Goal: Task Accomplishment & Management: Manage account settings

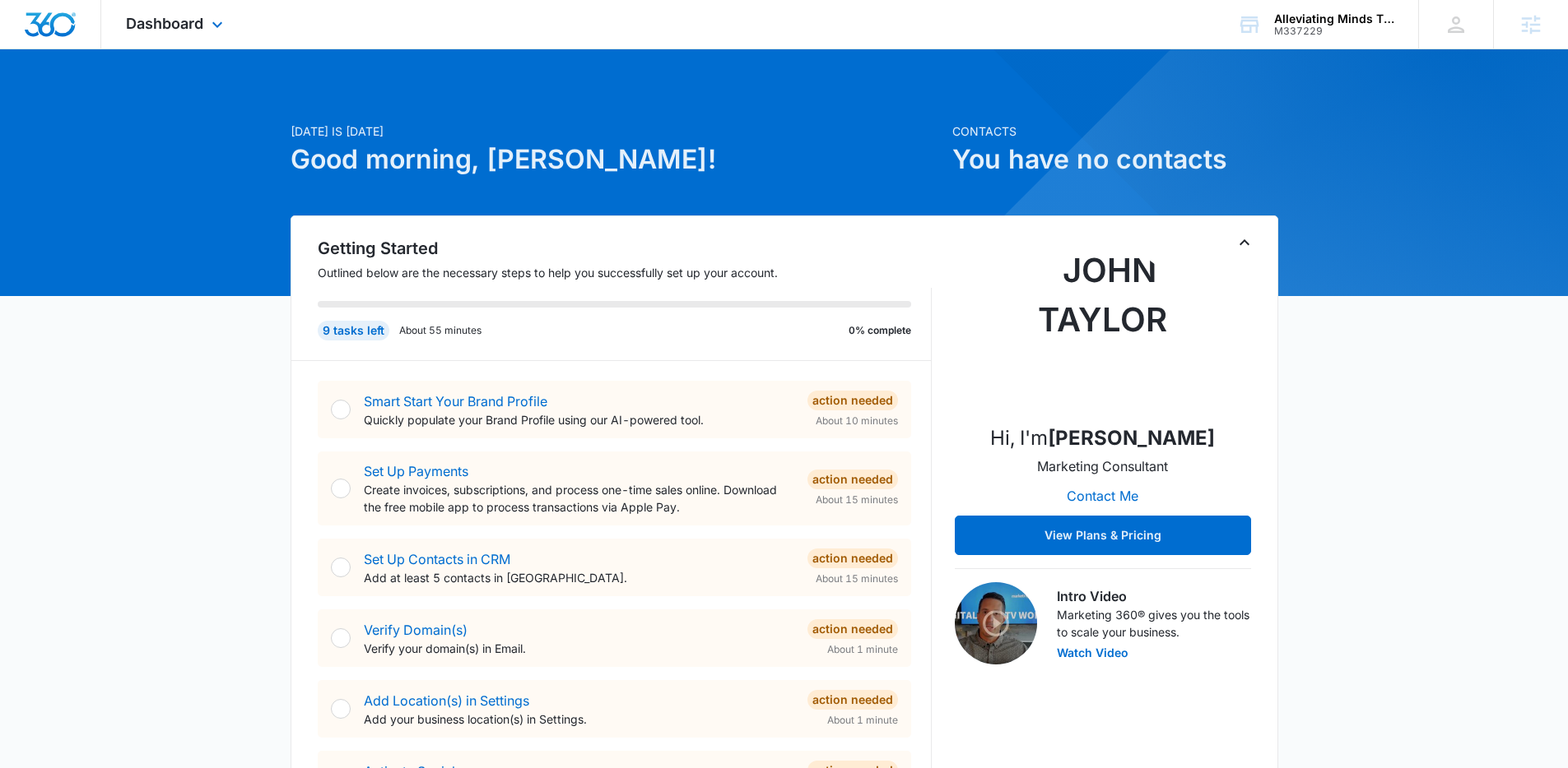
click at [192, 34] on div "Dashboard Apps Reputation Websites Forms CRM Email Social Shop Content Ads Inte…" at bounding box center [176, 24] width 150 height 49
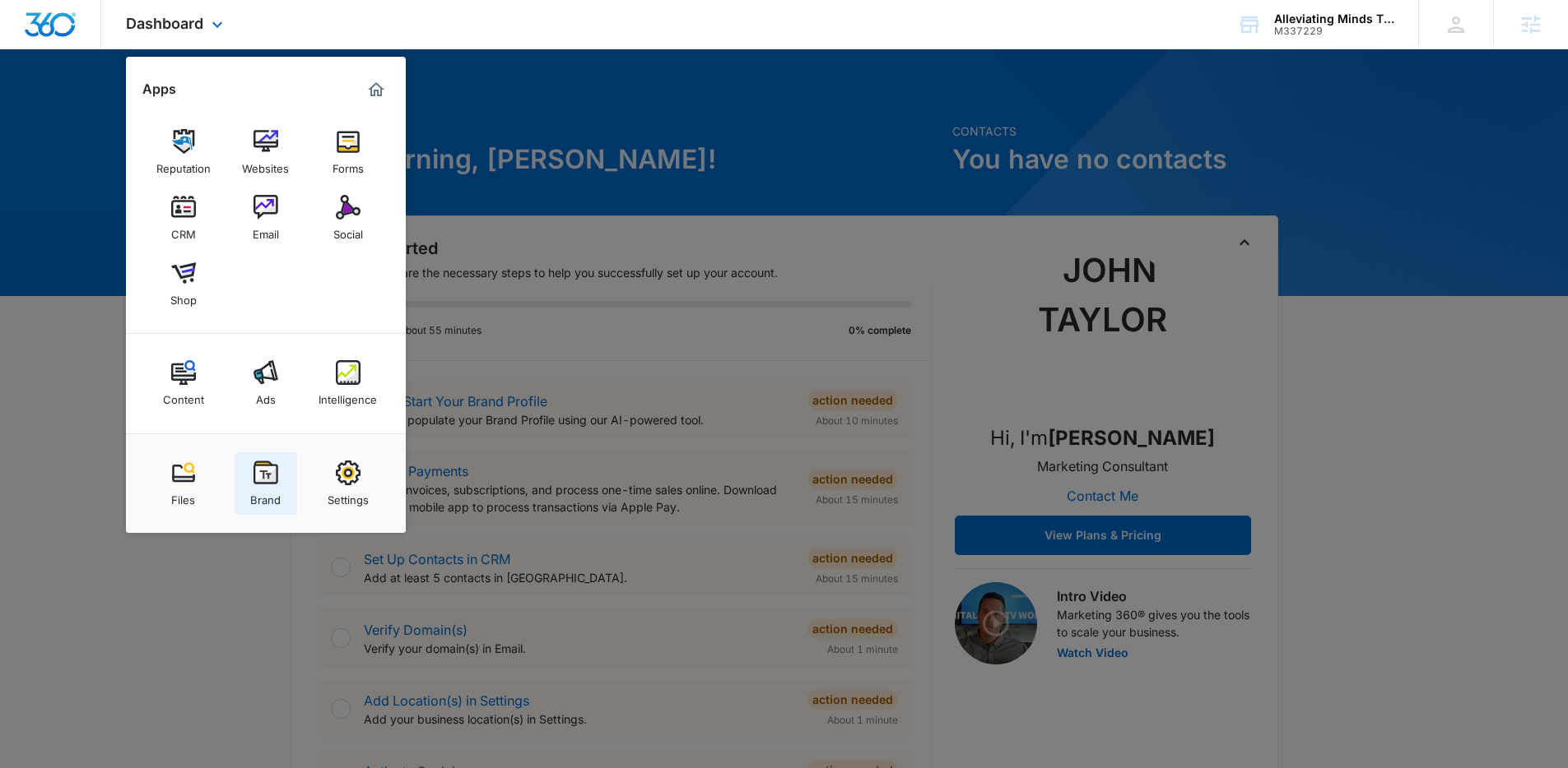
click at [261, 492] on div "Brand" at bounding box center [265, 496] width 30 height 21
